Goal: Task Accomplishment & Management: Manage account settings

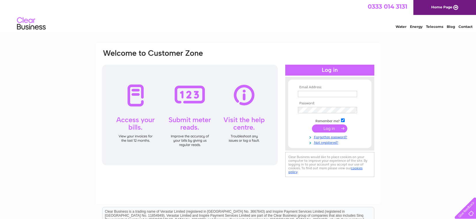
type input "mobileautowizard@gmail.com"
click at [331, 128] on input "submit" at bounding box center [329, 128] width 35 height 8
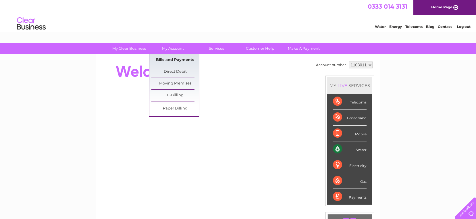
click at [172, 58] on link "Bills and Payments" at bounding box center [174, 59] width 47 height 11
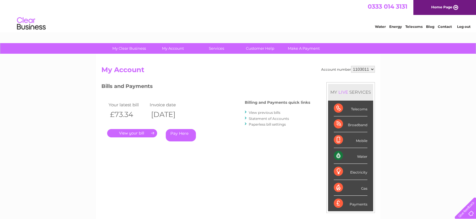
click at [143, 133] on link "." at bounding box center [132, 133] width 50 height 8
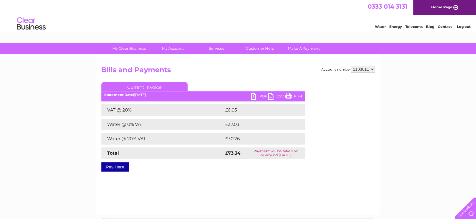
click at [254, 97] on link "PDF" at bounding box center [259, 97] width 17 height 8
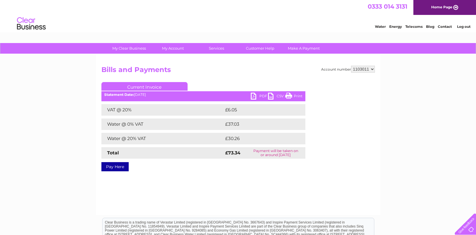
click at [258, 94] on link "PDF" at bounding box center [259, 97] width 17 height 8
